Goal: Task Accomplishment & Management: Use online tool/utility

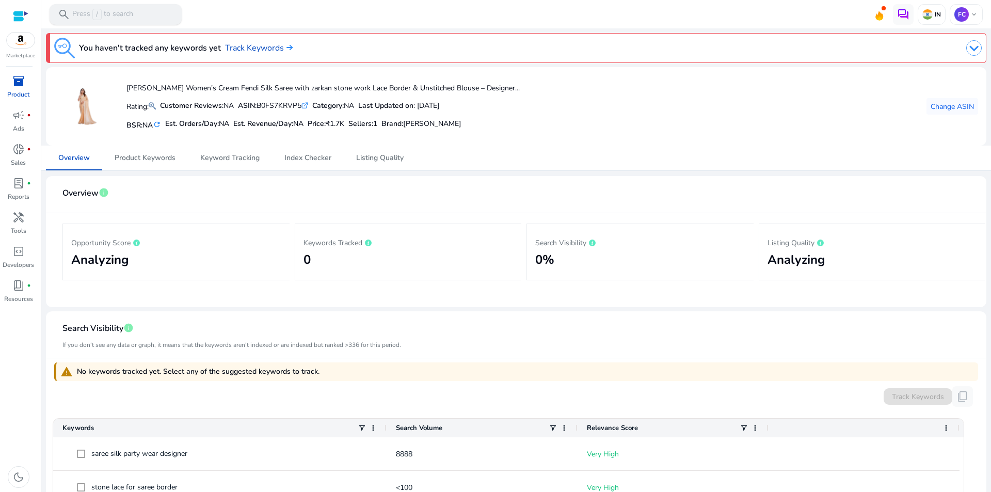
click at [115, 8] on div "search Press / to search" at bounding box center [116, 14] width 132 height 21
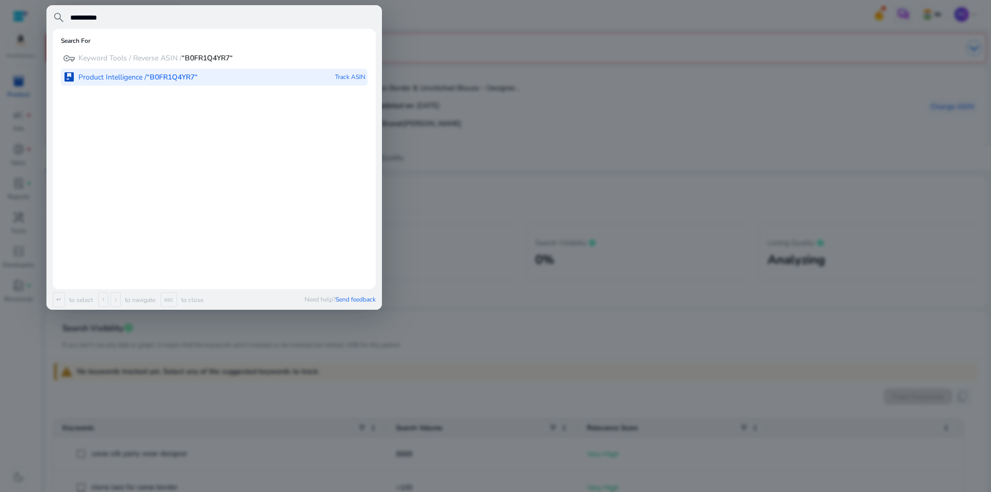
type input "**********"
click at [215, 73] on div "package Product Intelligence / “B0FR1Q4YR7“ Track ASIN" at bounding box center [214, 77] width 307 height 17
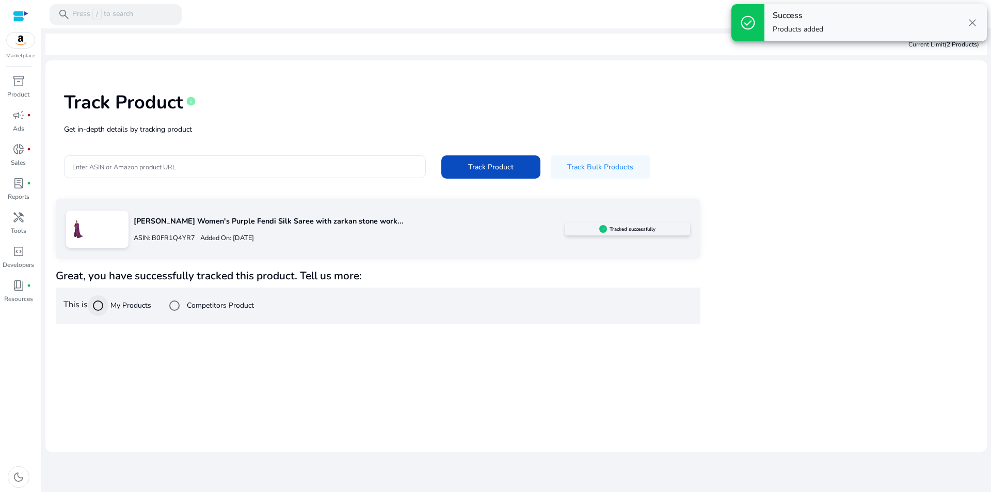
click at [110, 306] on div at bounding box center [98, 305] width 25 height 25
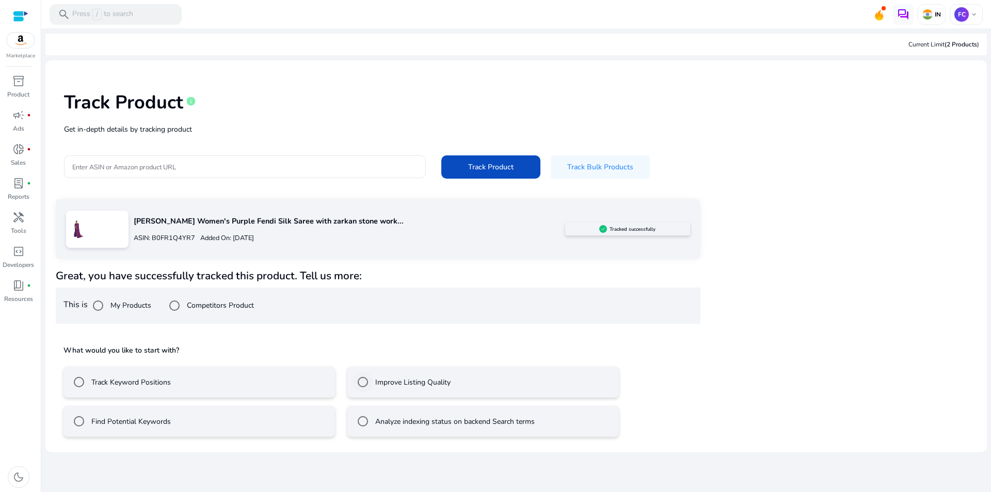
click at [376, 388] on div "Improve Listing Quality" at bounding box center [402, 382] width 98 height 21
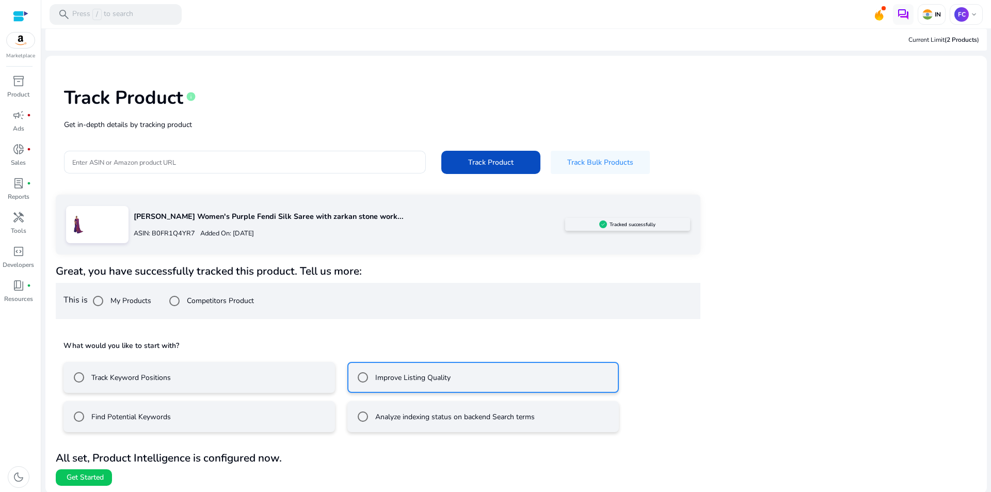
scroll to position [6, 0]
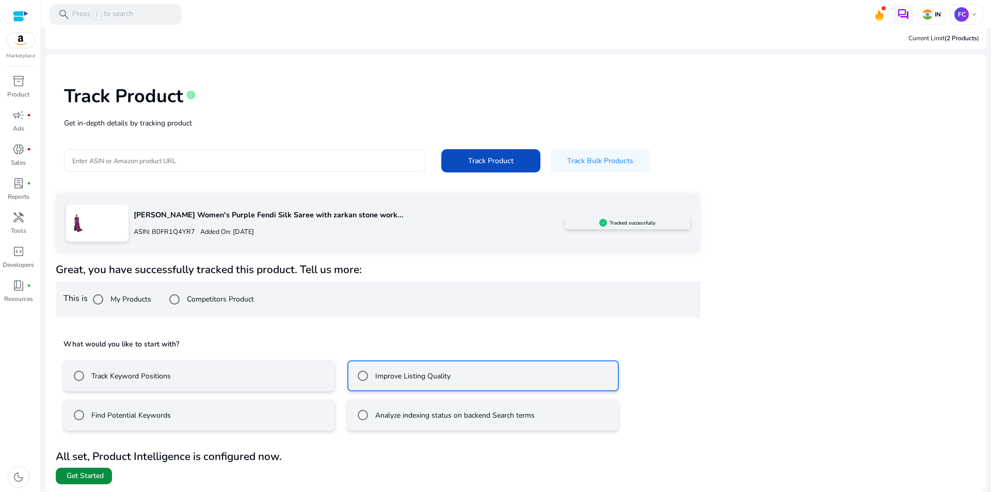
click at [77, 469] on span at bounding box center [84, 476] width 56 height 25
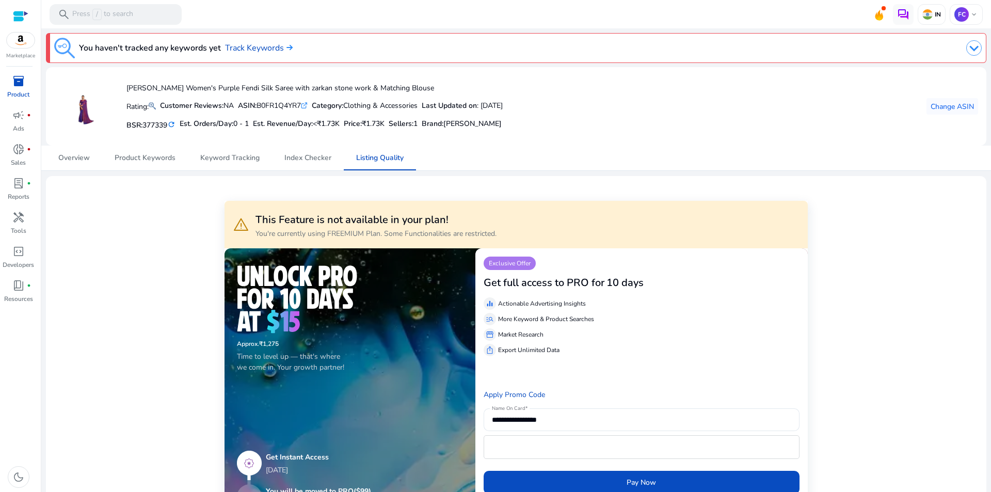
click at [176, 120] on mat-icon "refresh" at bounding box center [171, 125] width 8 height 10
click at [172, 125] on mat-icon "refresh" at bounding box center [171, 125] width 10 height 12
click at [176, 126] on mat-icon "refresh" at bounding box center [171, 124] width 12 height 13
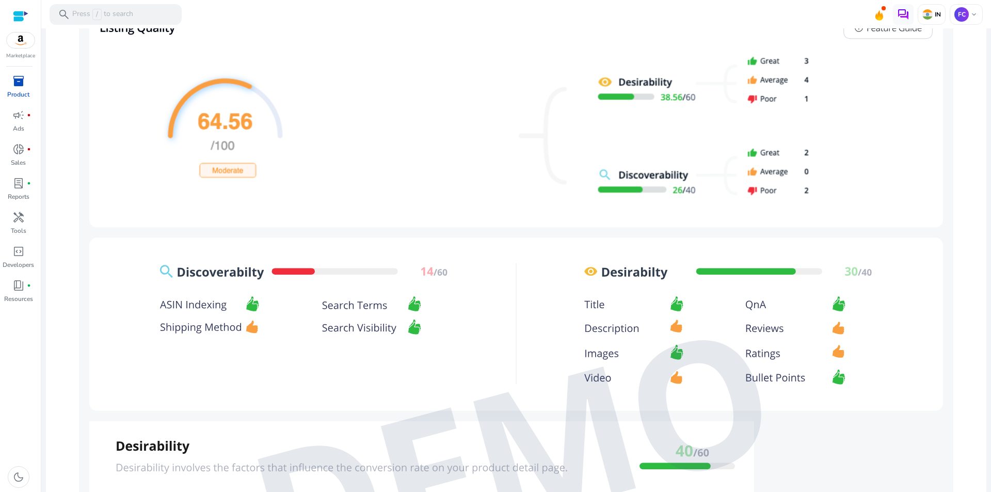
scroll to position [723, 0]
